Goal: Check status: Check status

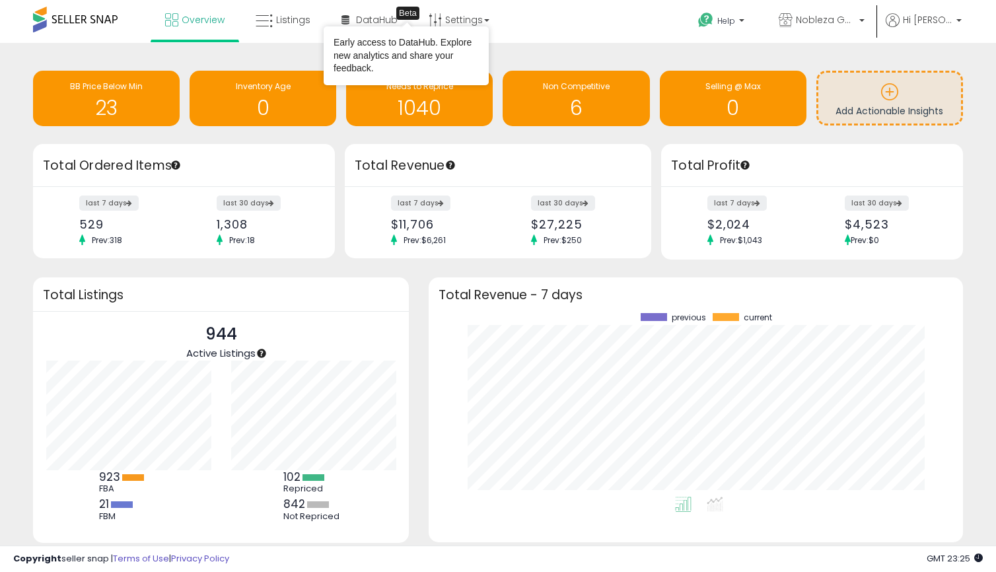
scroll to position [184, 508]
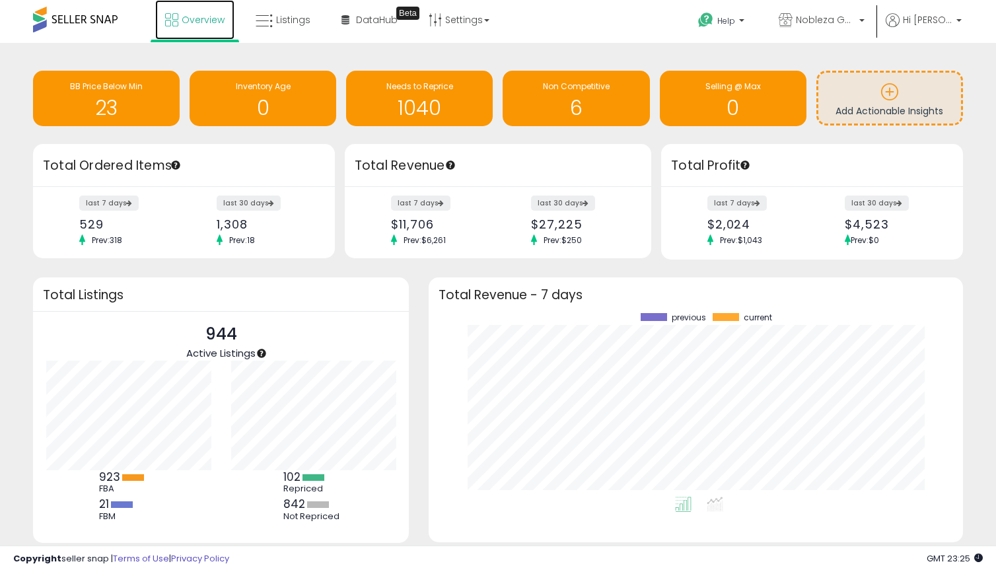
click at [184, 29] on link "Overview" at bounding box center [194, 20] width 79 height 40
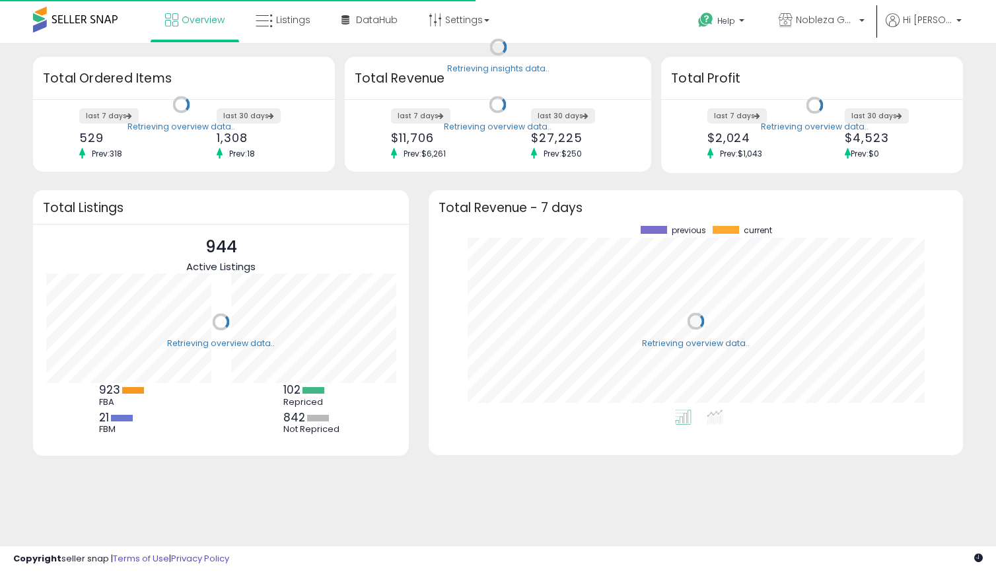
scroll to position [184, 508]
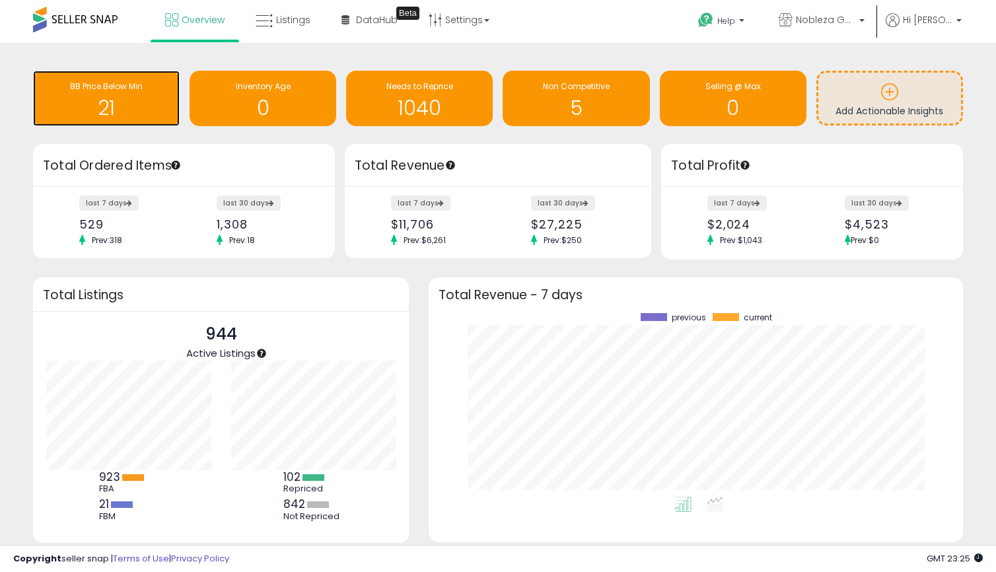
click at [77, 96] on div "21" at bounding box center [106, 100] width 133 height 38
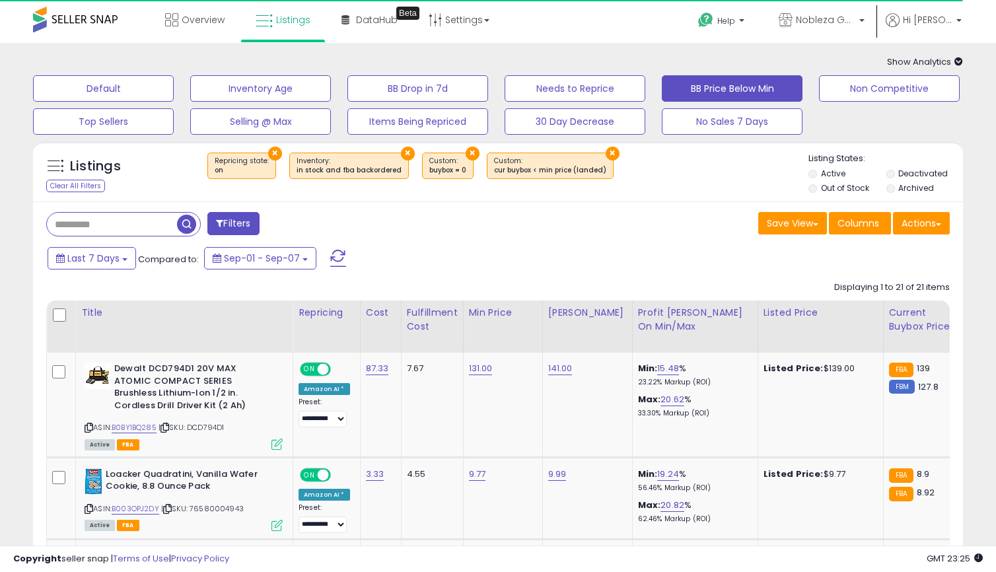
click at [958, 61] on icon at bounding box center [958, 61] width 9 height 9
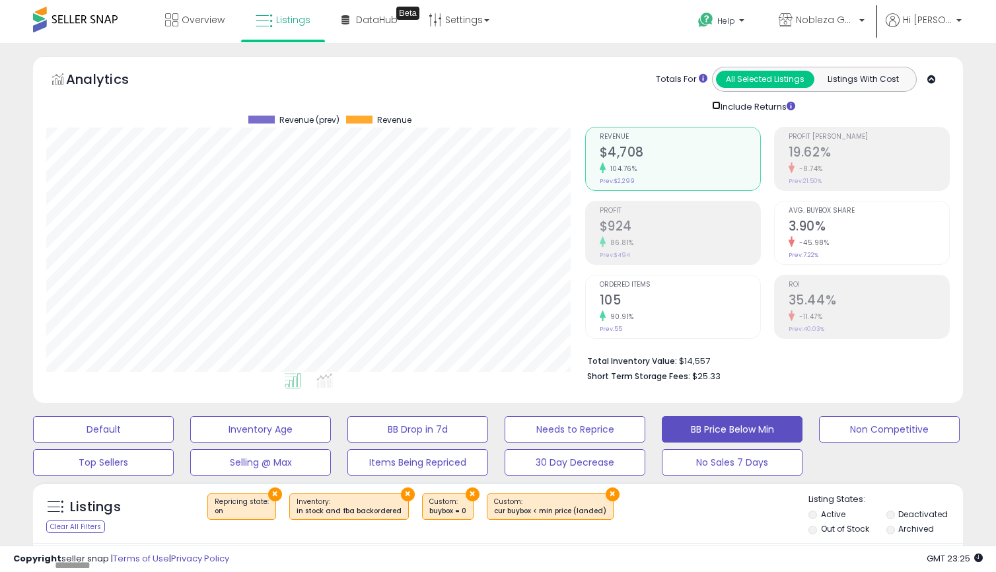
scroll to position [659959, 659691]
click at [862, 77] on button "Listings With Cost" at bounding box center [862, 79] width 98 height 17
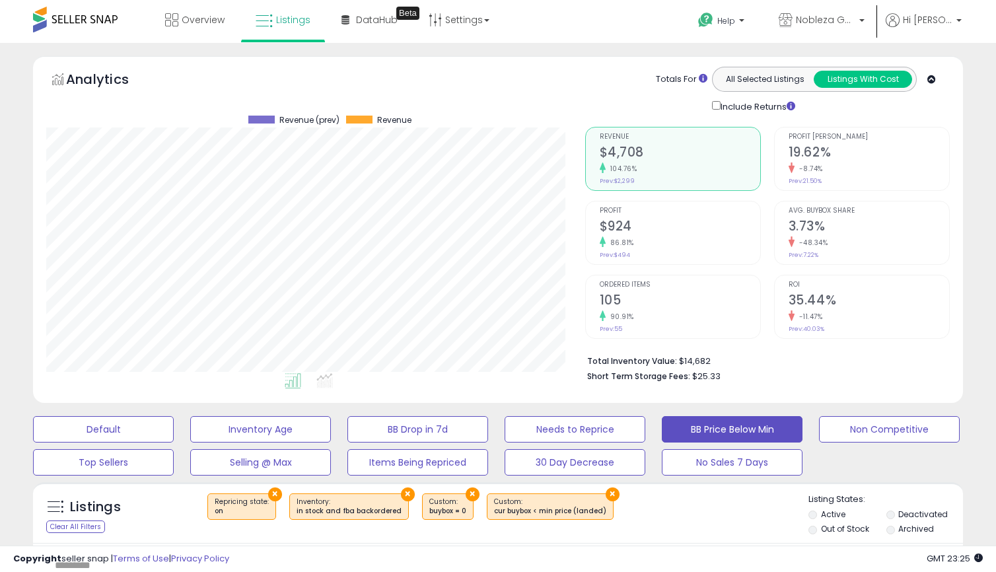
scroll to position [197, 0]
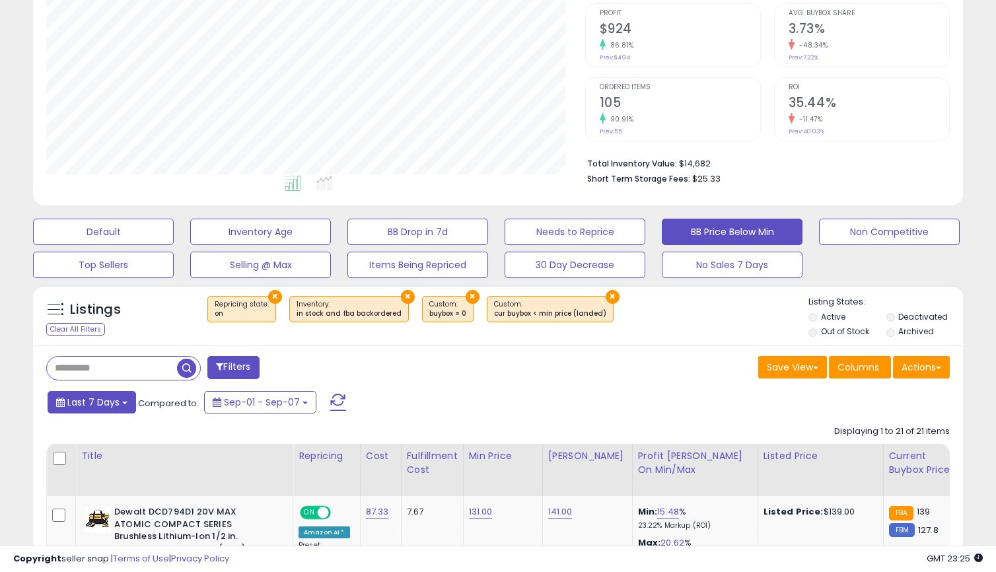
click at [94, 397] on span "Last 7 Days" at bounding box center [93, 401] width 52 height 13
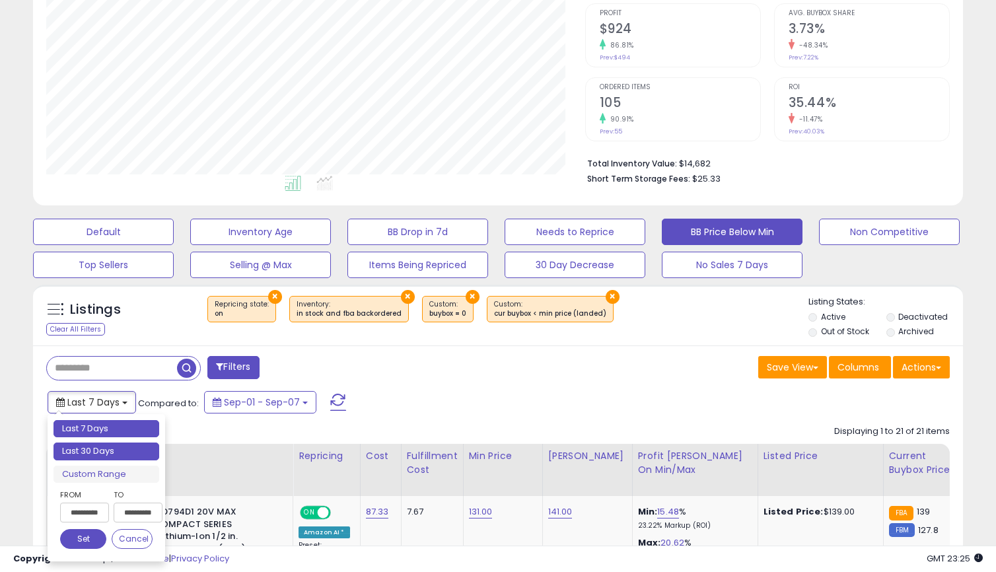
type input "**********"
click at [96, 452] on li "Last 30 Days" at bounding box center [106, 451] width 106 height 18
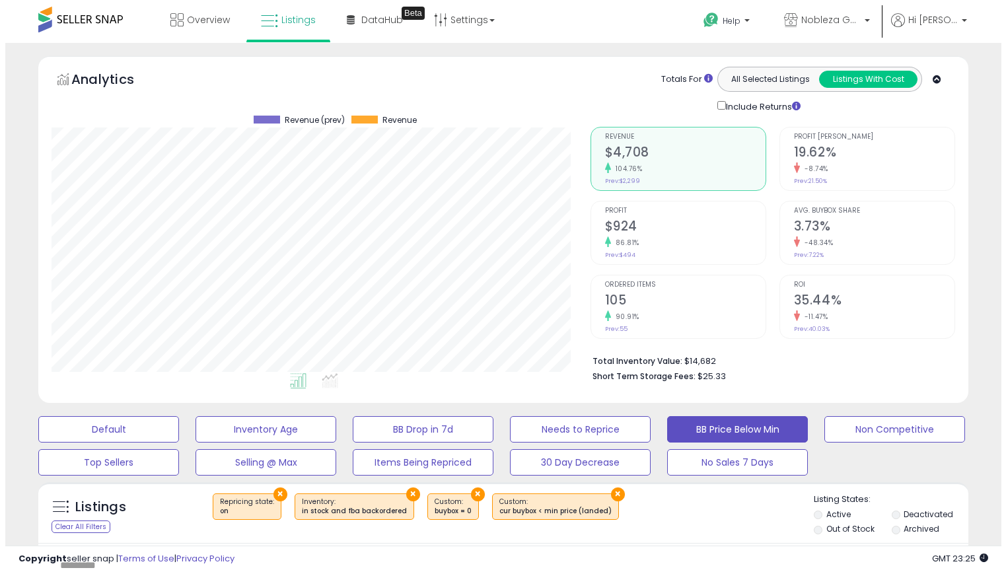
scroll to position [194, 0]
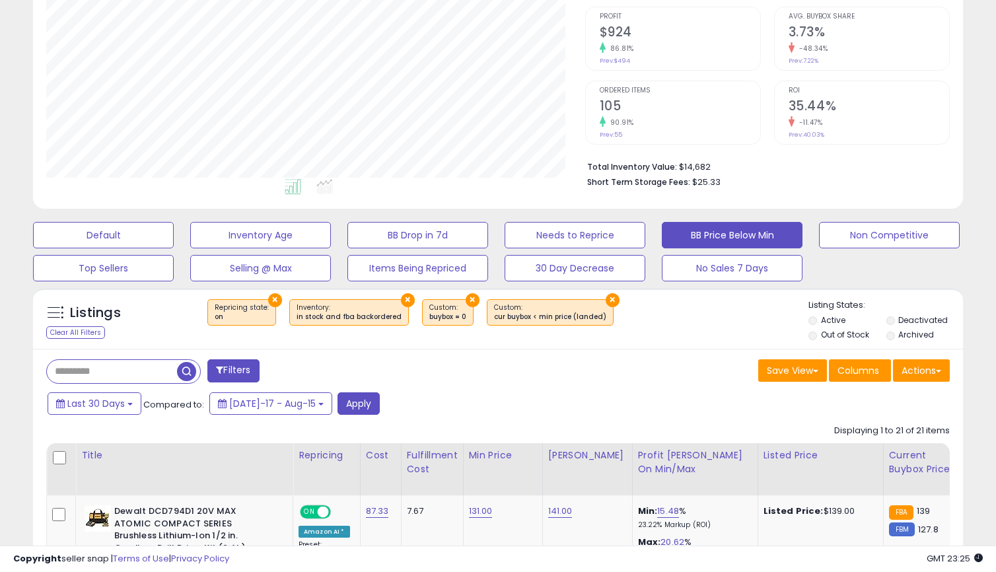
click at [526, 366] on div "Save View Save As New View Update Current View Columns Actions Import Export Vi…" at bounding box center [729, 372] width 462 height 26
click at [337, 401] on button "Apply" at bounding box center [358, 403] width 42 height 22
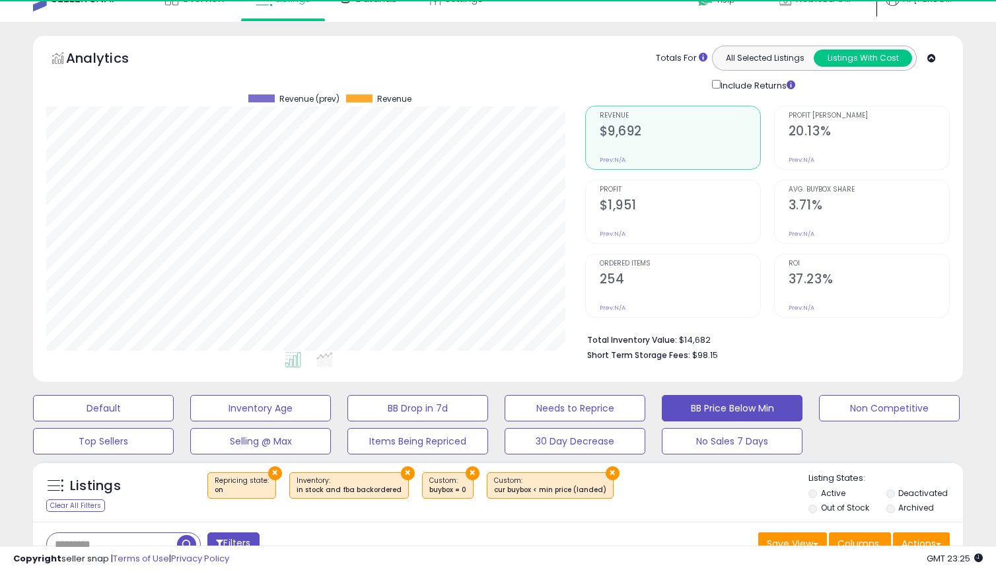
scroll to position [0, 0]
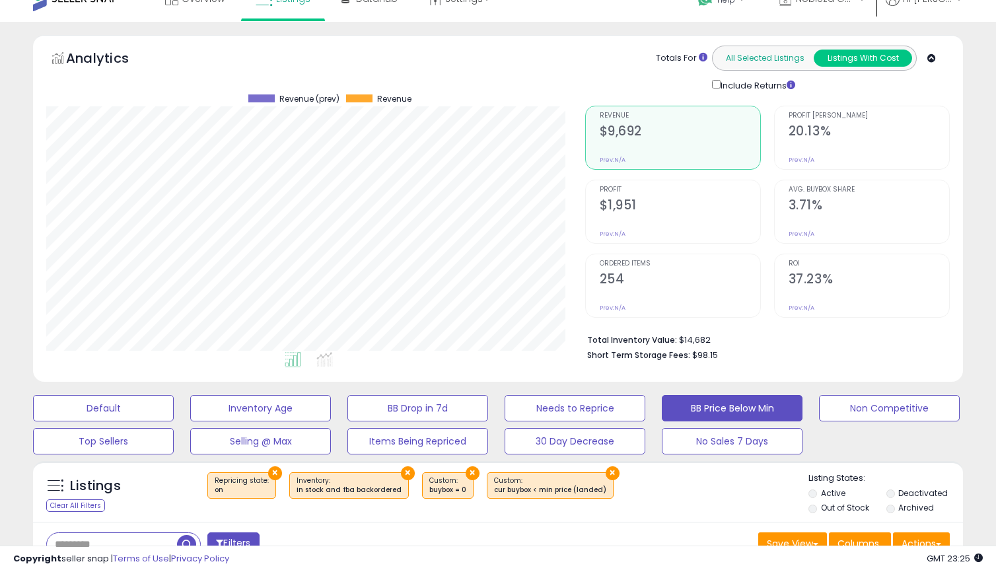
click at [774, 60] on button "All Selected Listings" at bounding box center [765, 58] width 98 height 17
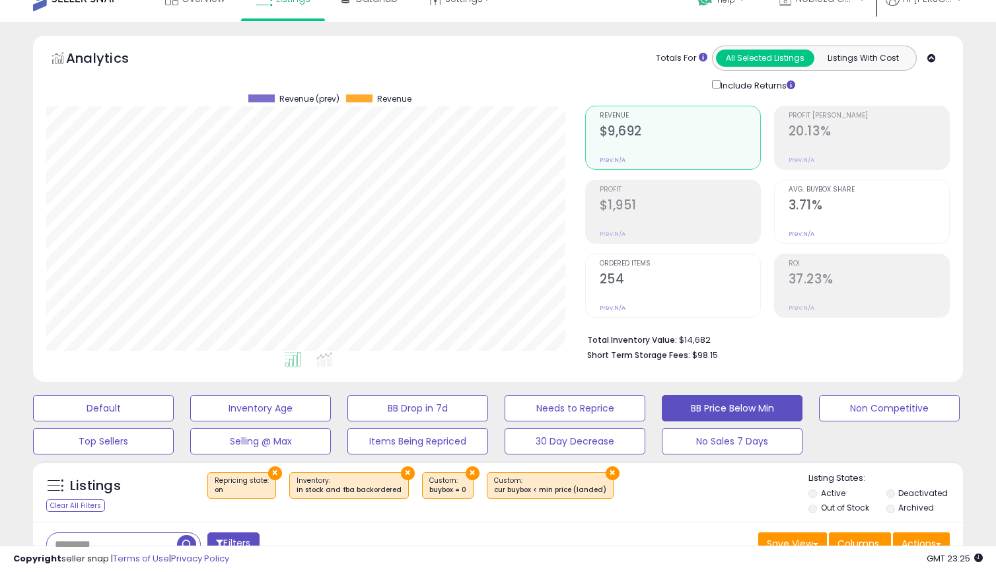
click at [818, 127] on h2 "20.13%" at bounding box center [868, 132] width 160 height 18
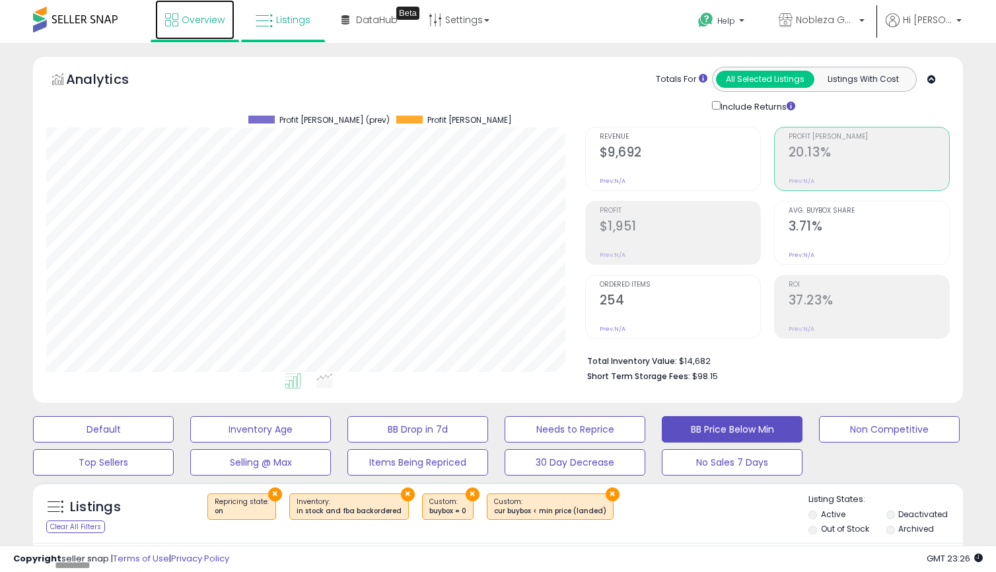
click at [224, 21] on link "Overview" at bounding box center [194, 20] width 79 height 40
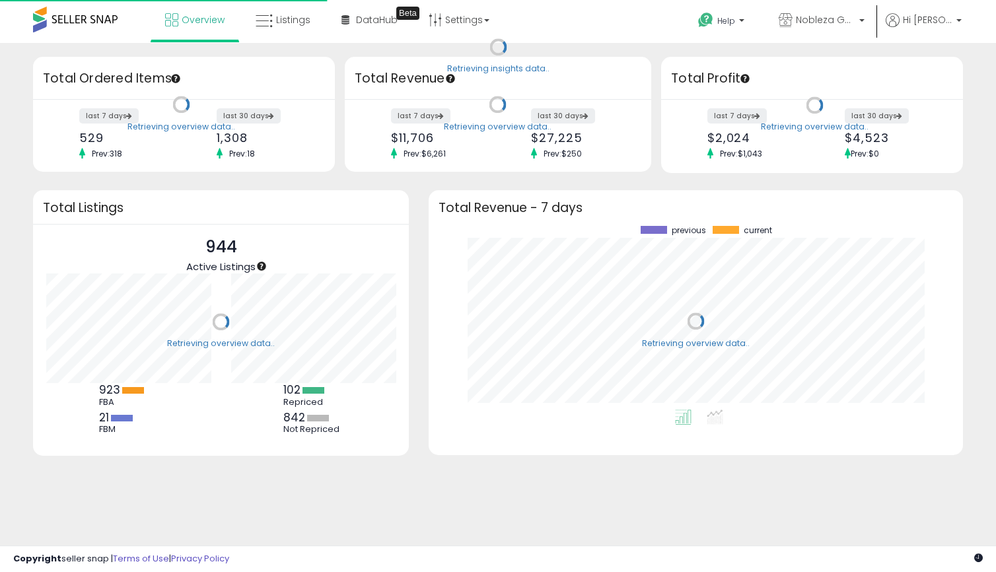
scroll to position [184, 508]
